Goal: Ask a question

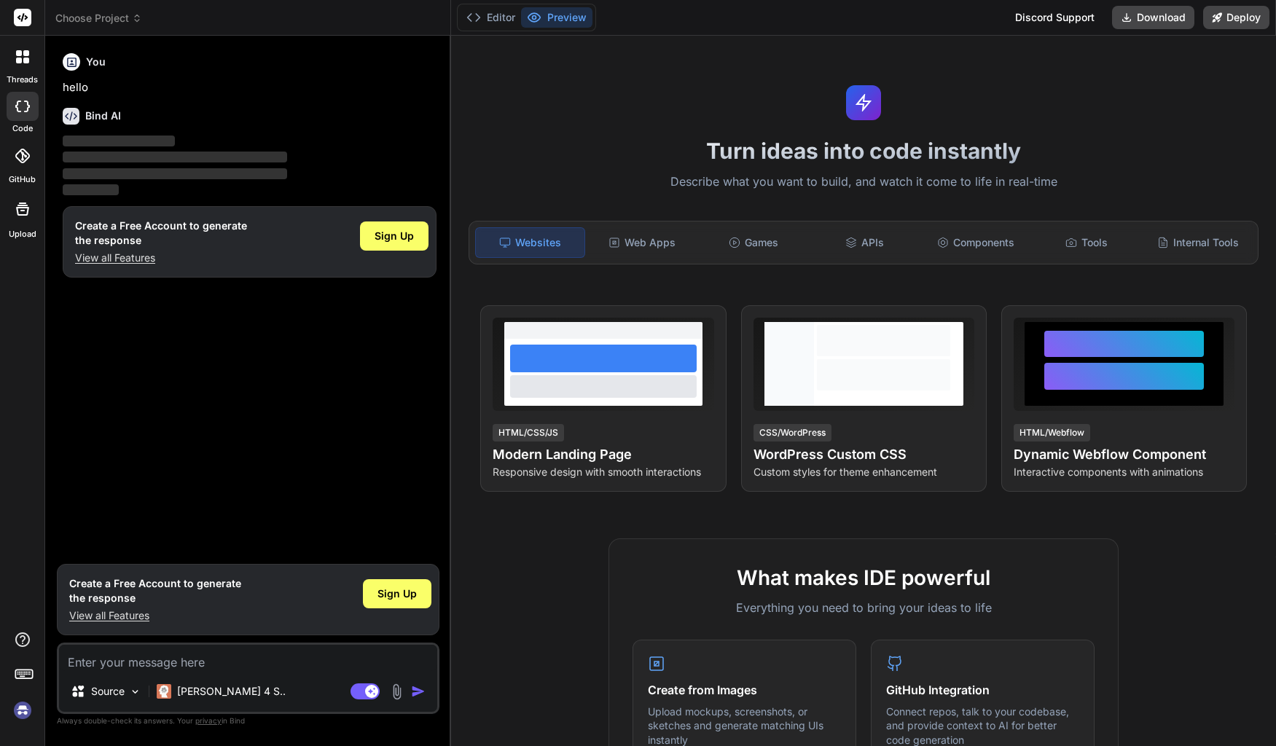
click at [24, 715] on img at bounding box center [22, 710] width 25 height 25
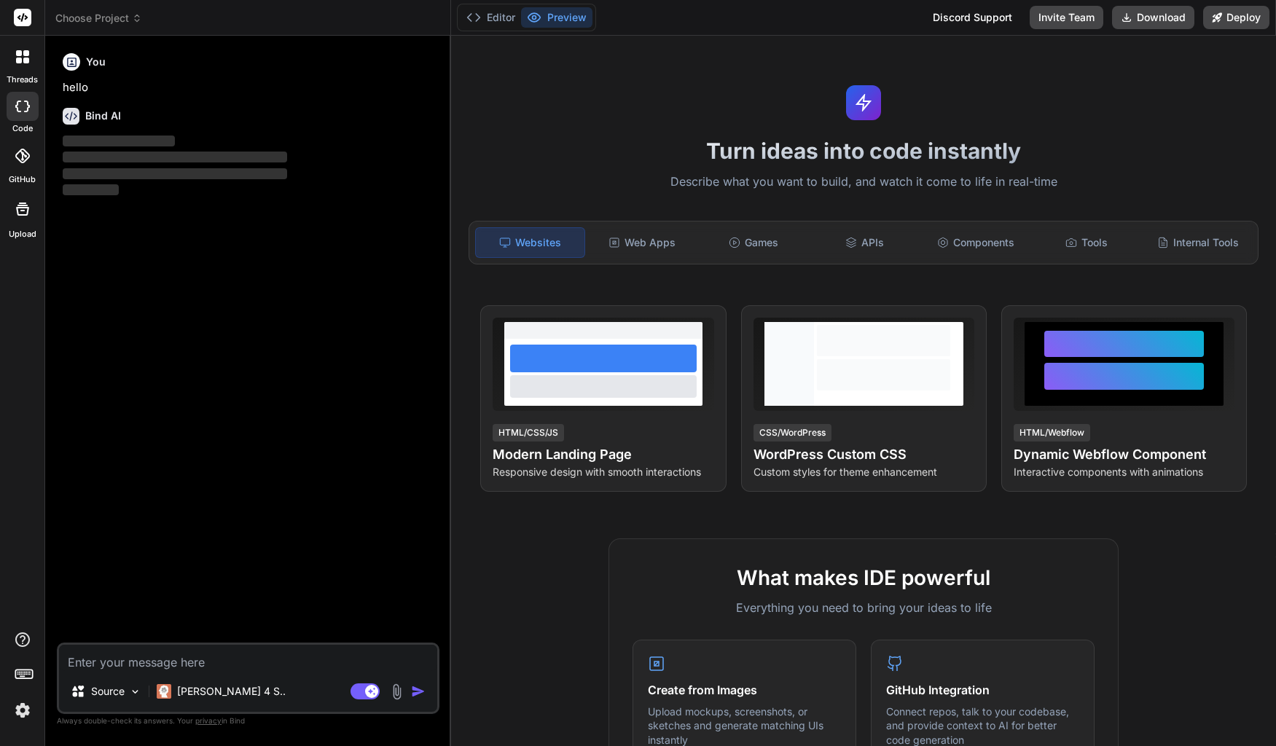
type textarea "x"
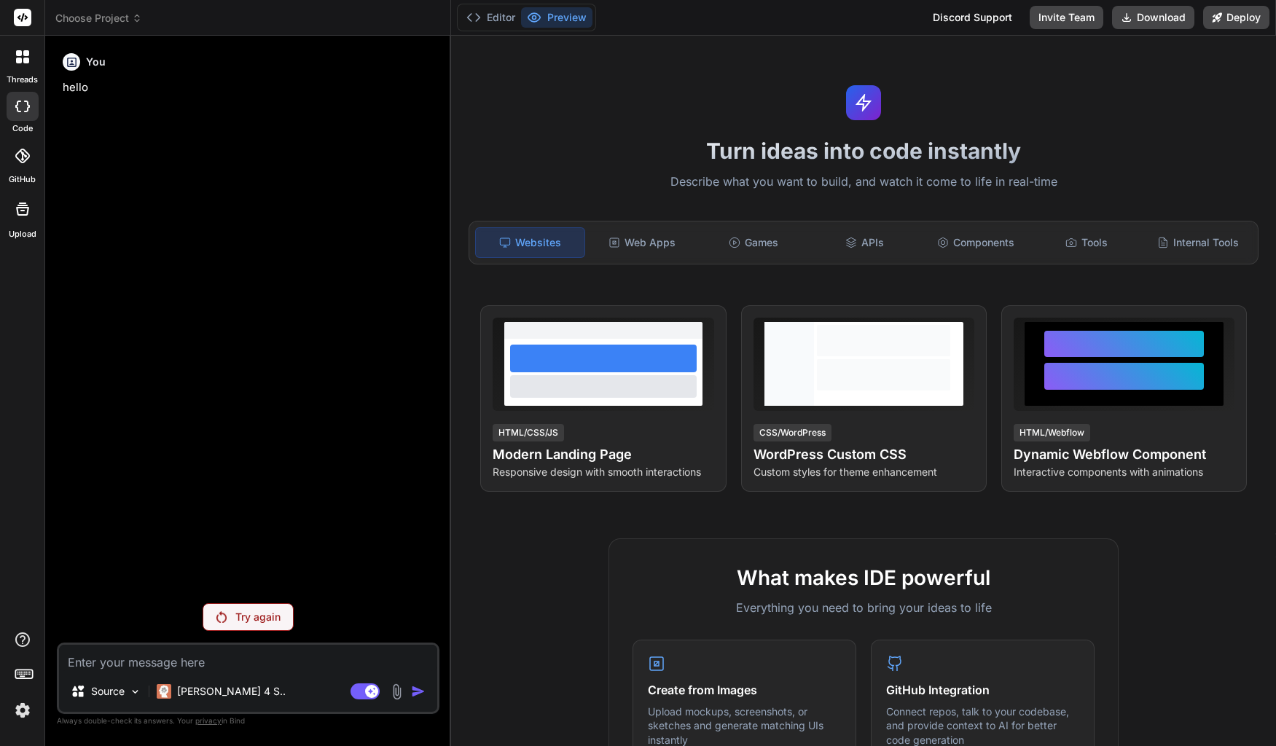
click at [176, 653] on textarea at bounding box center [248, 658] width 378 height 26
paste textarea "Loremips DO: S ametco ad elit seddoei, tempo in utl et do magnaaliq enimadminim…"
type textarea "Loremips DO: S ametco ad elit seddoei, tempo in utl et do magnaaliq enimadminim…"
type textarea "x"
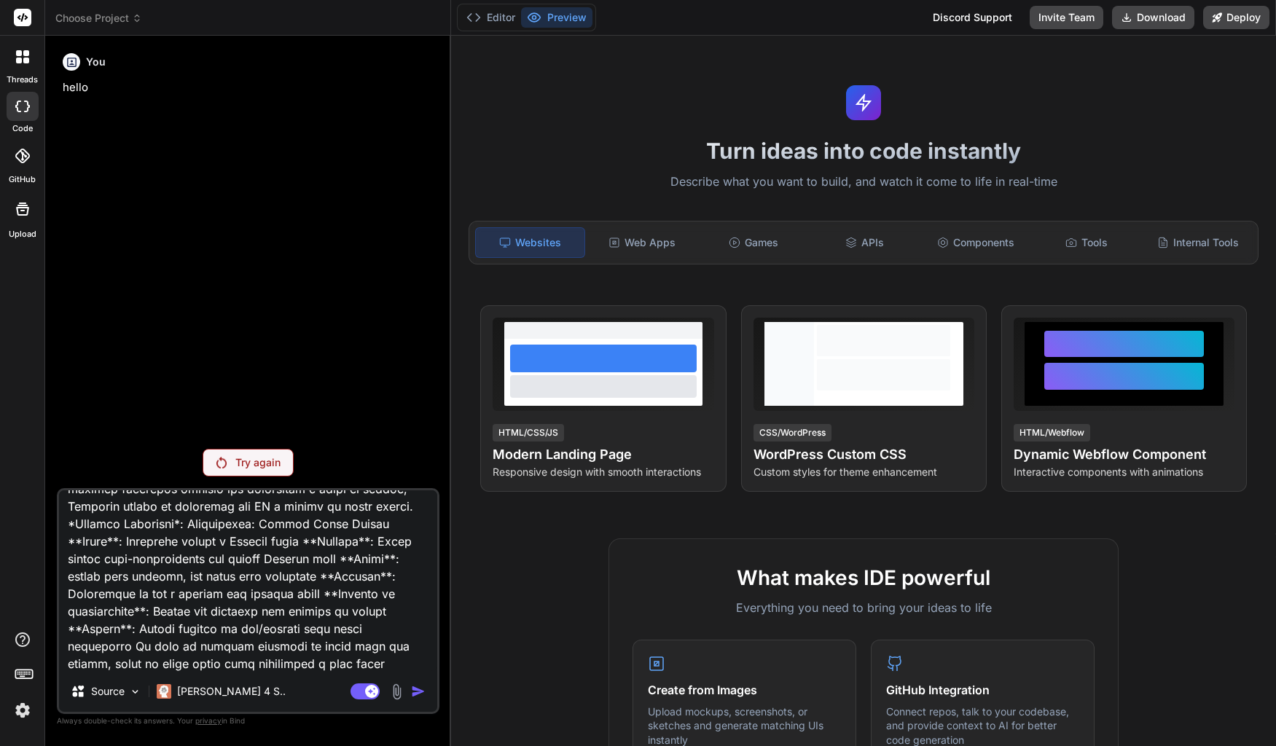
type textarea "Loremips DO: S ametco ad elit seddoei, tempo in utl et do magnaaliq enimadminim…"
click at [143, 668] on textarea at bounding box center [248, 581] width 378 height 181
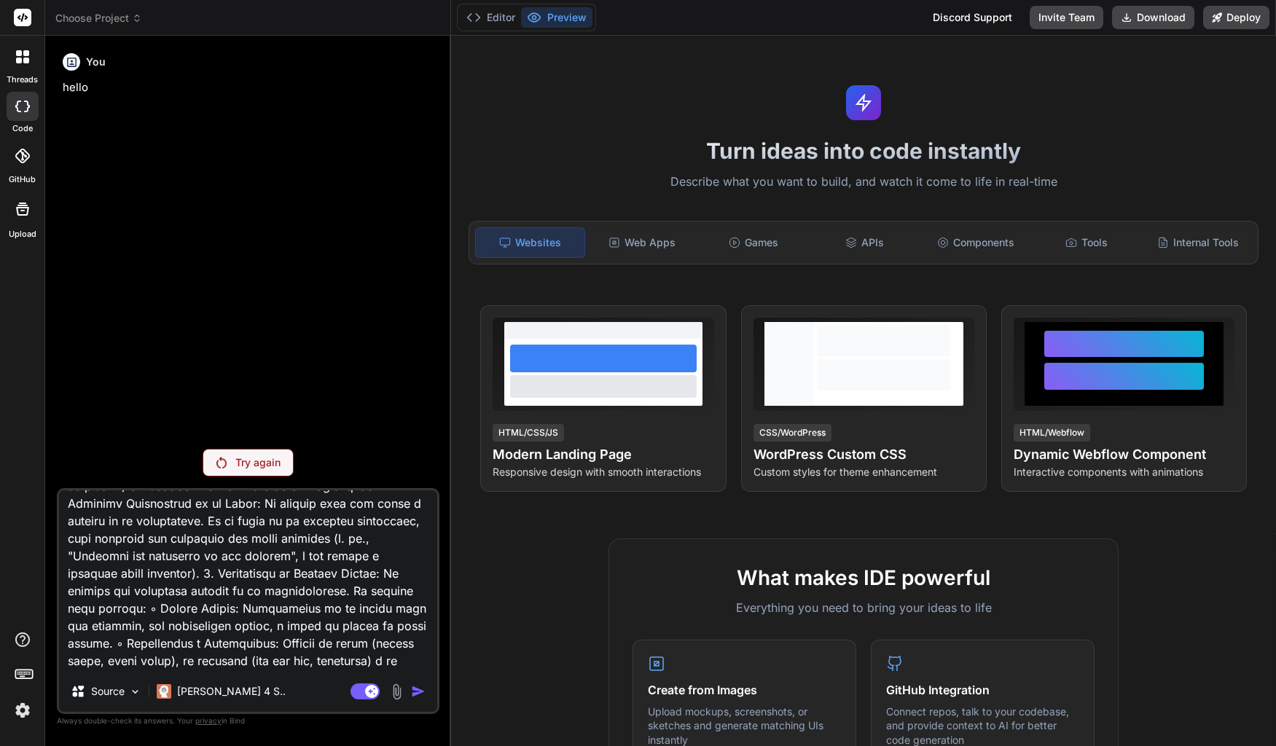
scroll to position [561, 0]
click at [245, 459] on p "Try again" at bounding box center [257, 463] width 45 height 15
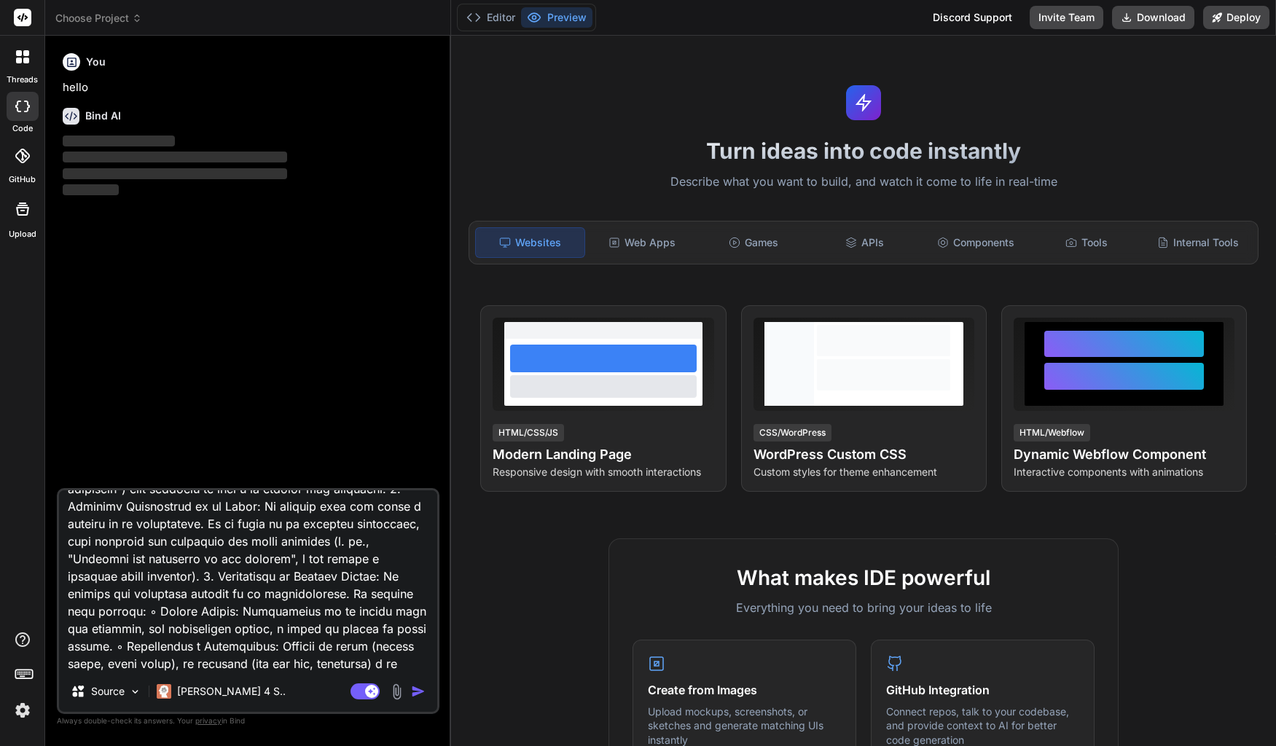
type textarea "x"
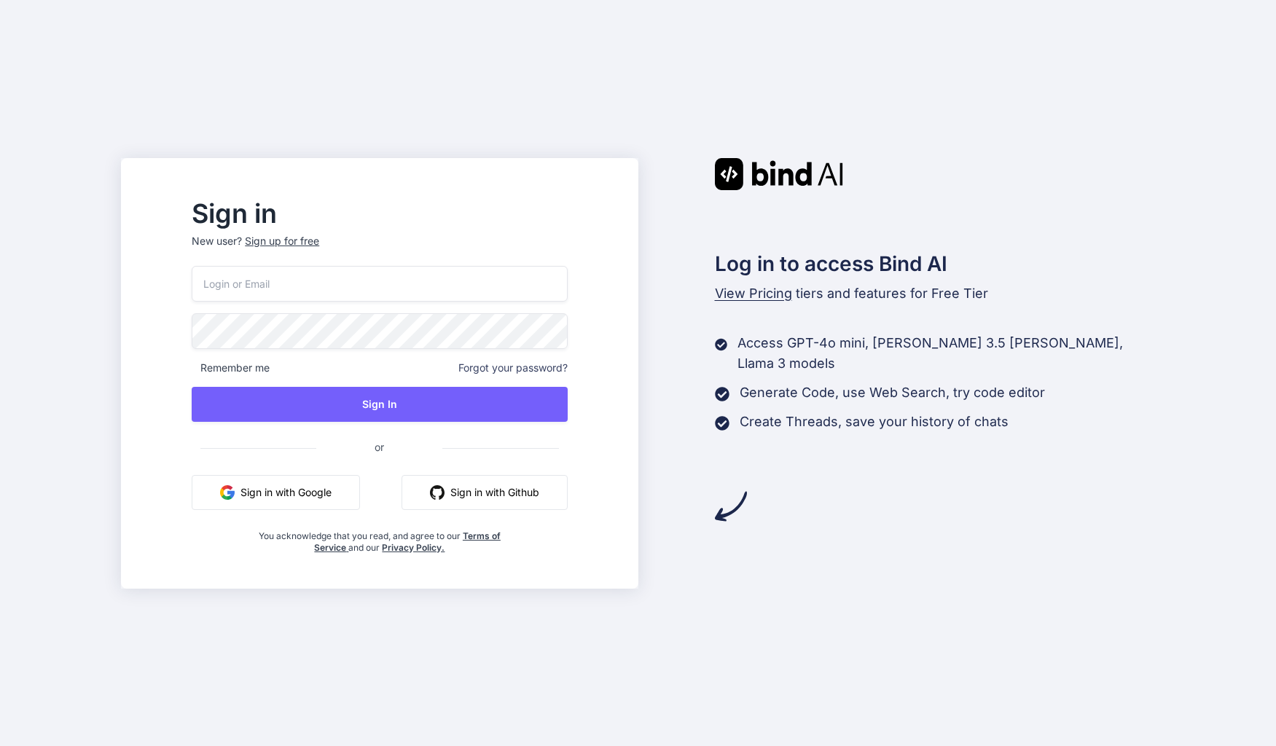
click at [302, 489] on button "Sign in with Google" at bounding box center [276, 492] width 168 height 35
